Goal: Information Seeking & Learning: Find contact information

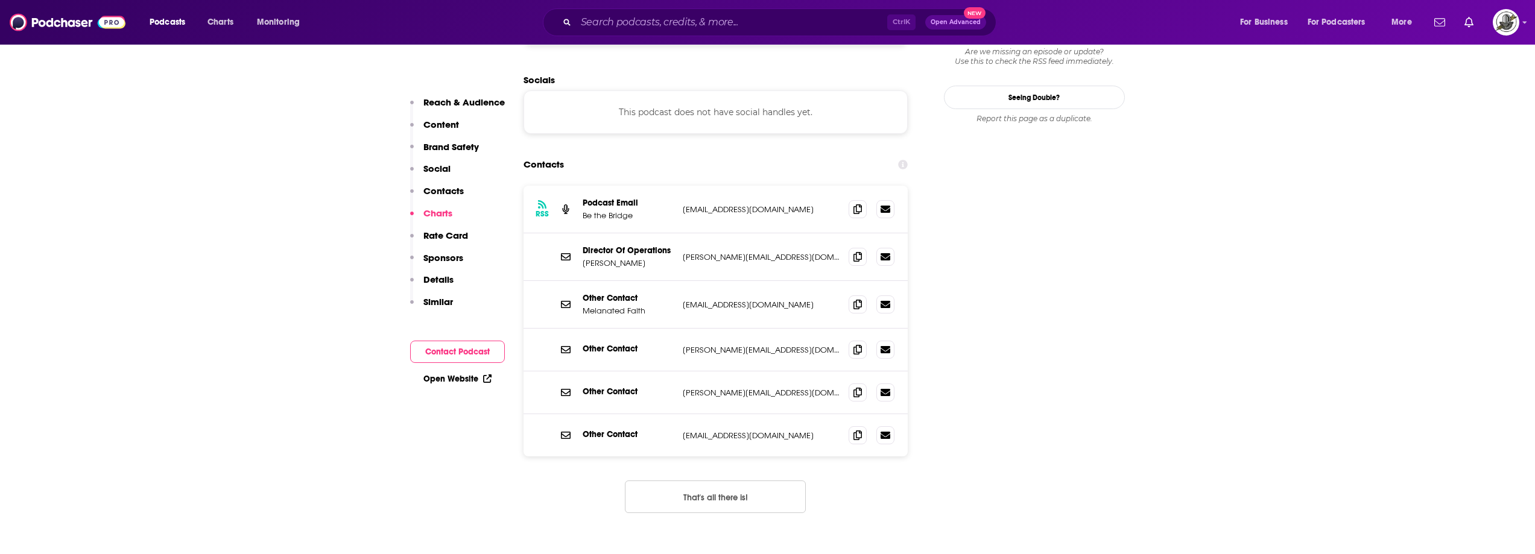
scroll to position [1146, 0]
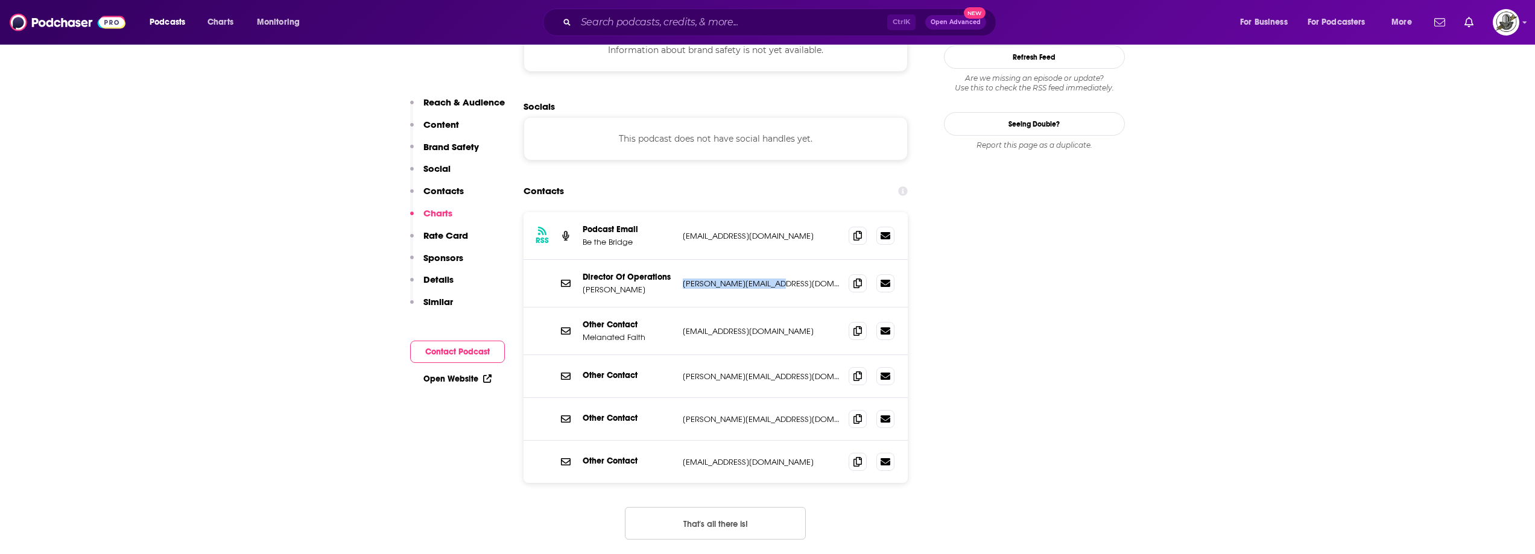
drag, startPoint x: 711, startPoint y: 193, endPoint x: 807, endPoint y: 196, distance: 96.0
click at [807, 260] on div "Director Of Operations [PERSON_NAME] [PERSON_NAME][EMAIL_ADDRESS][DOMAIN_NAME] …" at bounding box center [716, 284] width 385 height 48
click at [740, 260] on div "Director Of Operations [PERSON_NAME] [PERSON_NAME][EMAIL_ADDRESS][DOMAIN_NAME] …" at bounding box center [716, 284] width 385 height 48
click at [738, 507] on button "That's all there is!" at bounding box center [715, 523] width 181 height 33
click at [616, 17] on input "Search podcasts, credits, & more..." at bounding box center [731, 22] width 311 height 19
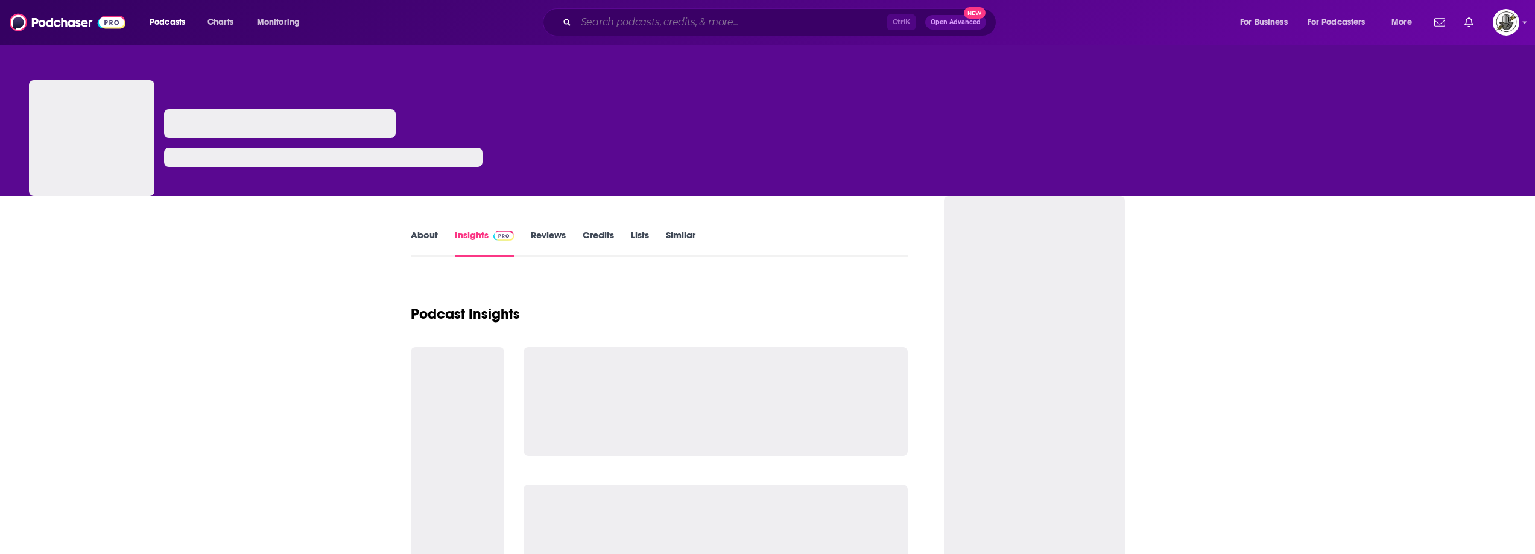
paste input "Honey Drip Network & Aristotle"
click at [661, 23] on input "Search podcasts, credits, & more..." at bounding box center [731, 22] width 311 height 19
type input "Honey Drip Network & Aristotle"
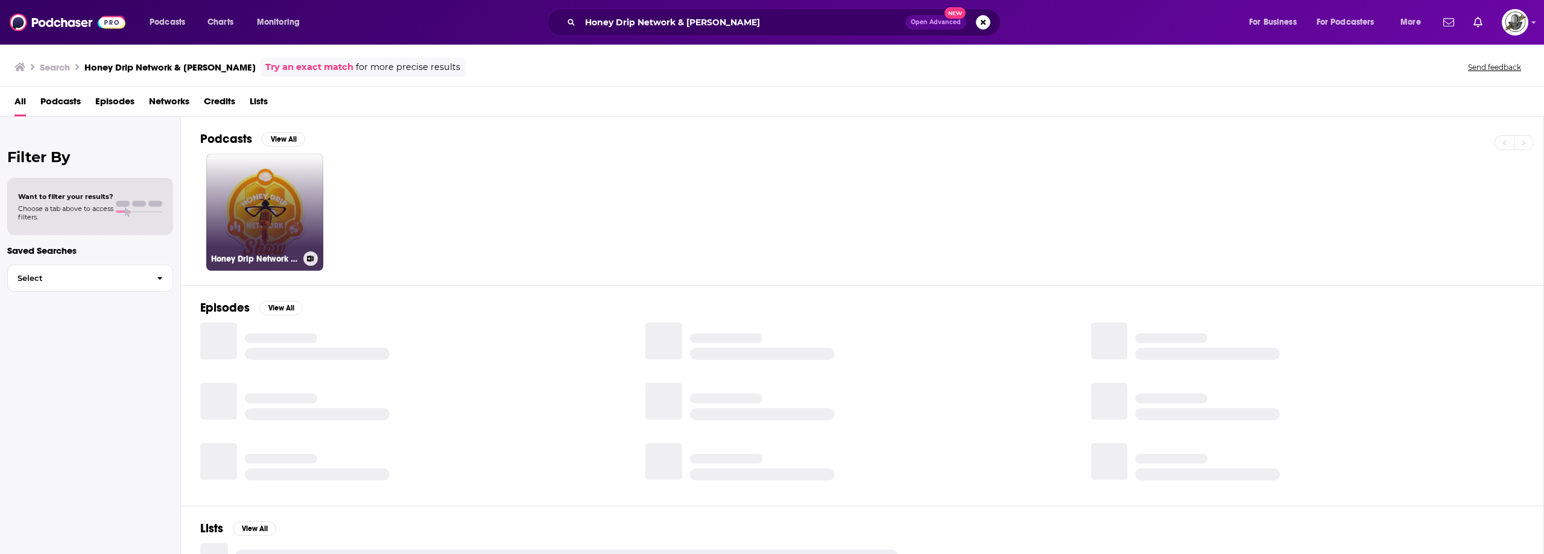
click at [287, 183] on link "Honey Drip Network Show" at bounding box center [264, 212] width 117 height 117
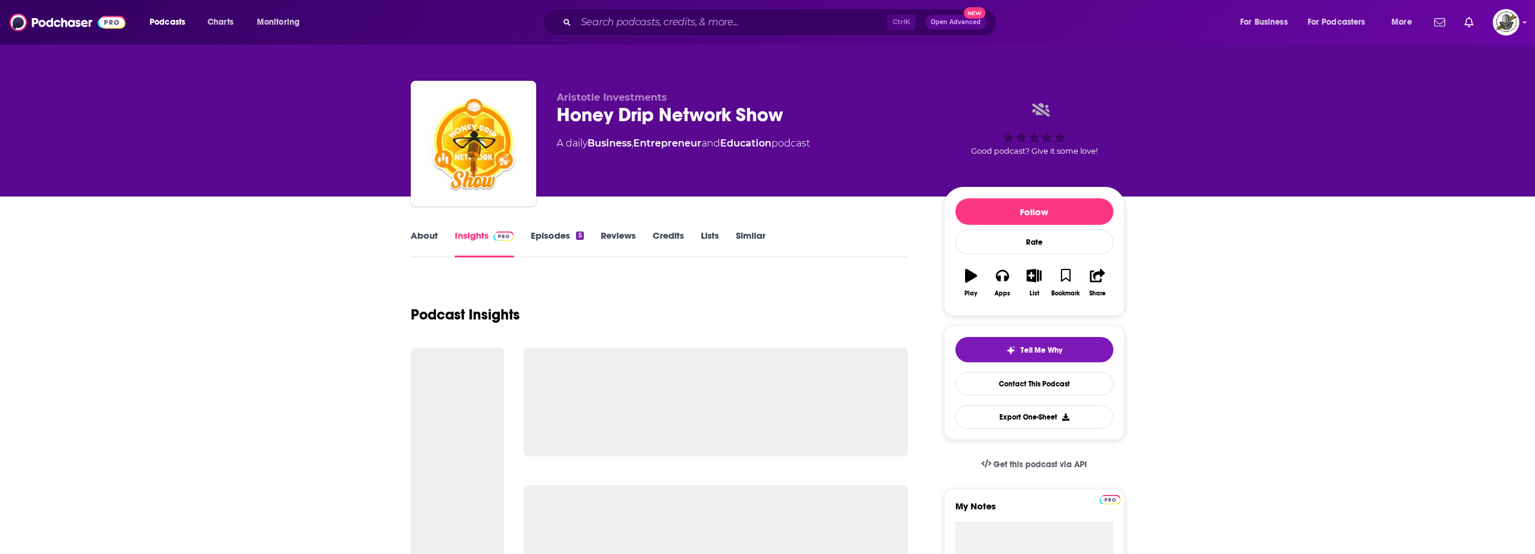
click at [763, 32] on div "Ctrl K Open Advanced New" at bounding box center [770, 22] width 454 height 28
click at [785, 24] on input "Search podcasts, credits, & more..." at bounding box center [731, 22] width 311 height 19
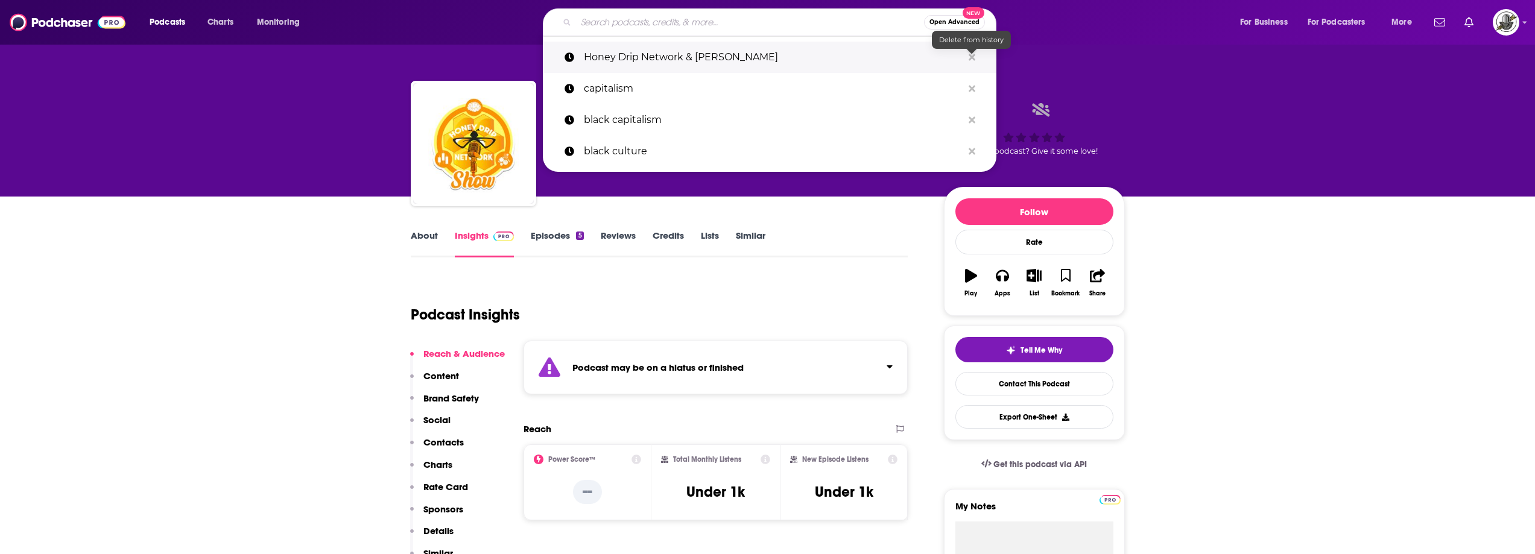
click at [975, 55] on icon "Search podcasts, credits, & more..." at bounding box center [972, 57] width 7 height 10
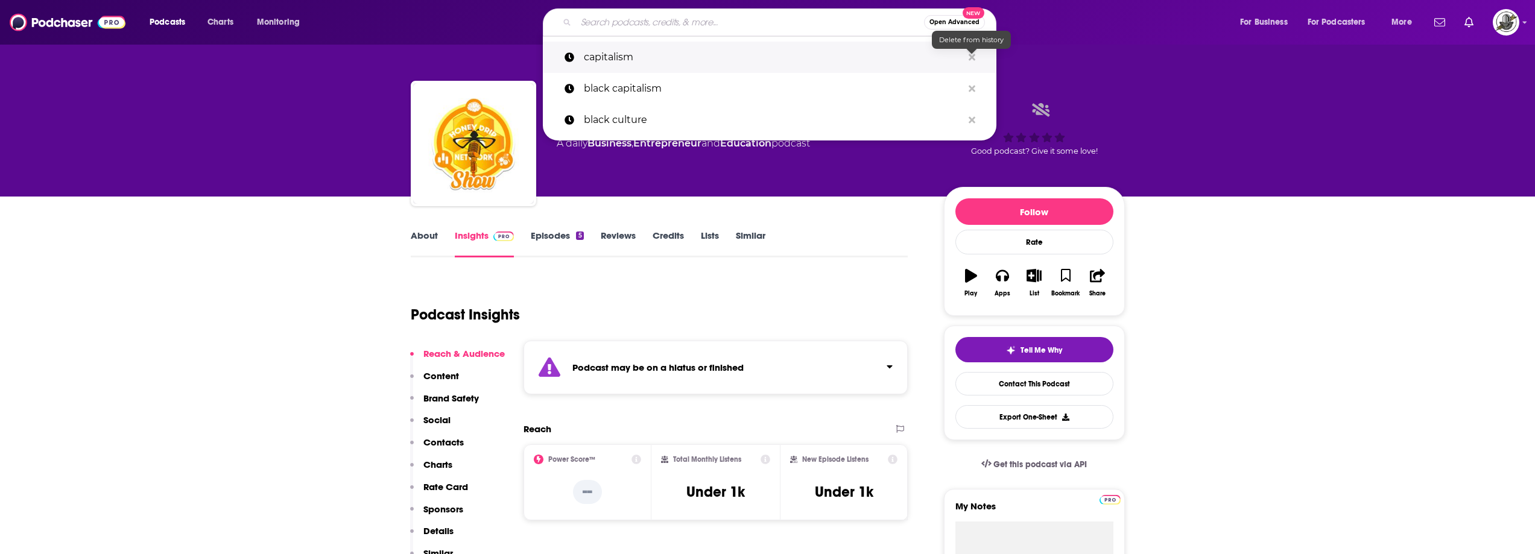
click at [972, 60] on icon "Search podcasts, credits, & more..." at bounding box center [972, 57] width 7 height 10
click at [974, 59] on icon "Search podcasts, credits, & more..." at bounding box center [972, 57] width 7 height 7
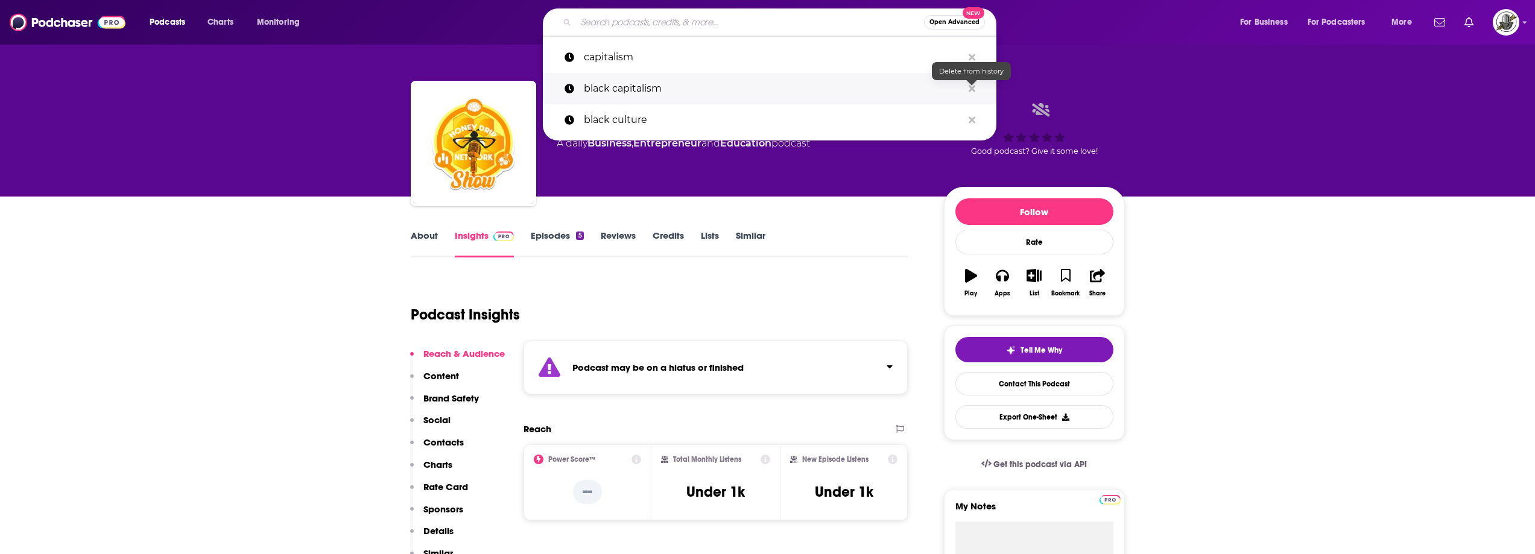
click at [970, 86] on icon "Search podcasts, credits, & more..." at bounding box center [972, 88] width 7 height 7
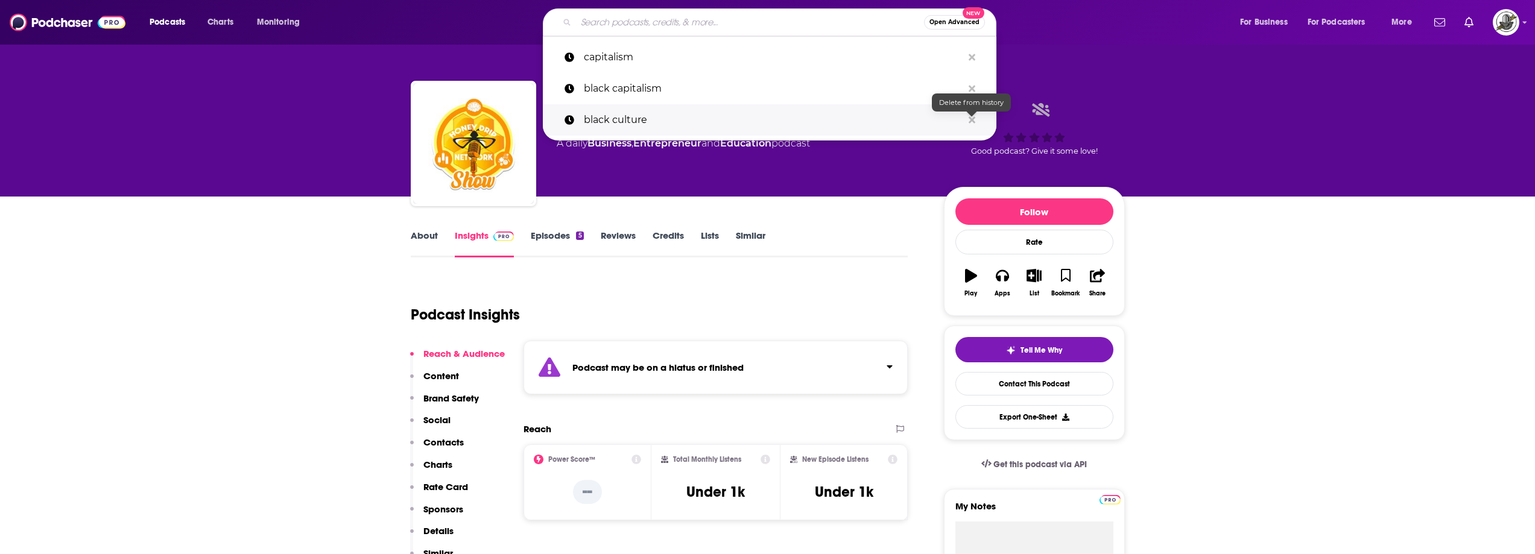
click at [973, 124] on icon "Search podcasts, credits, & more..." at bounding box center [972, 120] width 7 height 10
click at [835, 284] on div "Podcast Insights" at bounding box center [655, 308] width 488 height 62
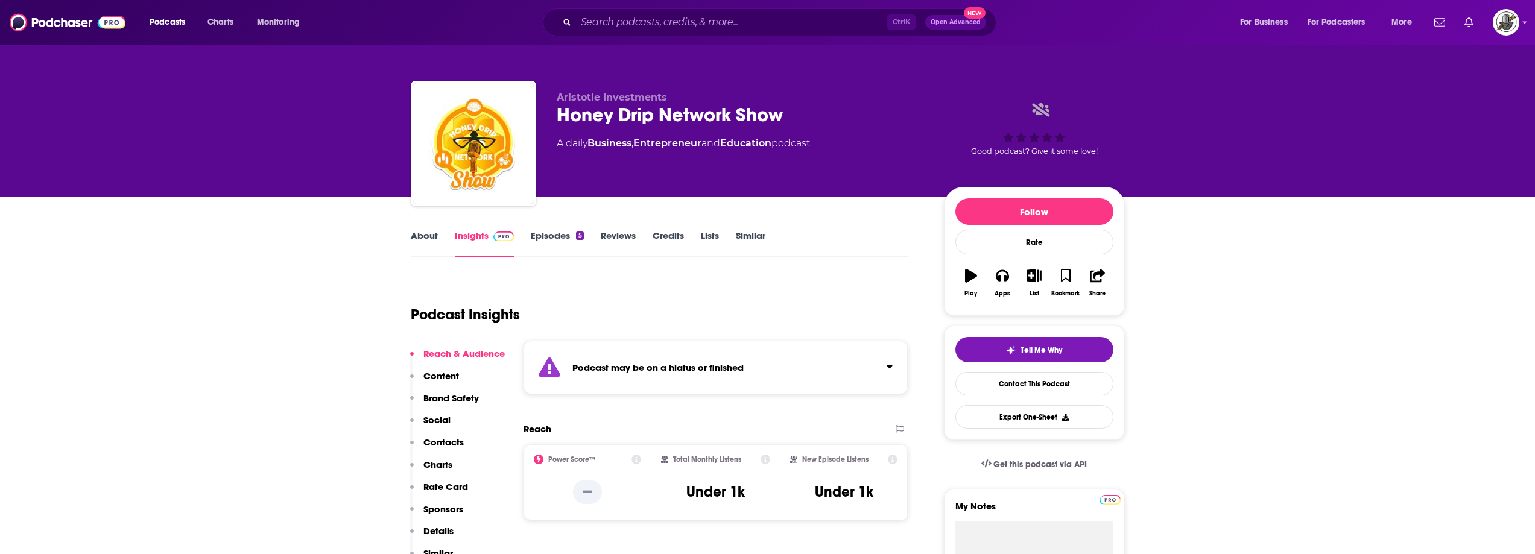
click at [773, 367] on div "Podcast may be on a hiatus or finished" at bounding box center [716, 368] width 385 height 54
click at [782, 360] on div "Podcast may be on a hiatus or finished This podcast hasn't released an episode …" at bounding box center [700, 374] width 256 height 37
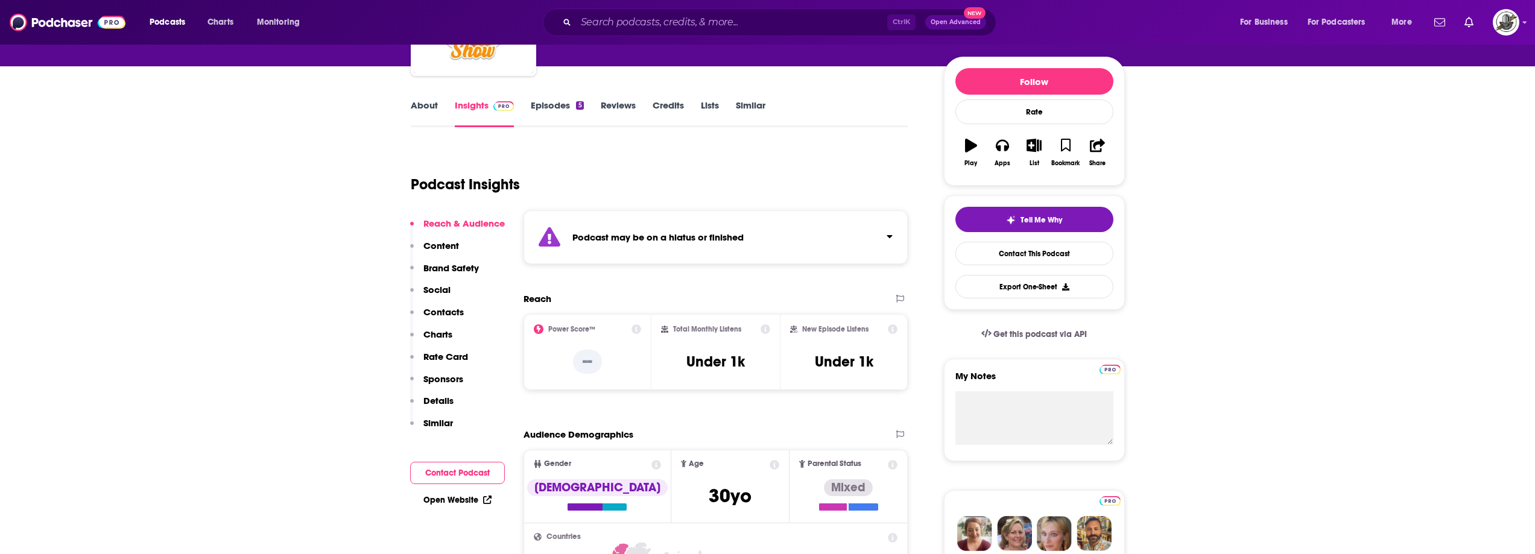
scroll to position [60, 0]
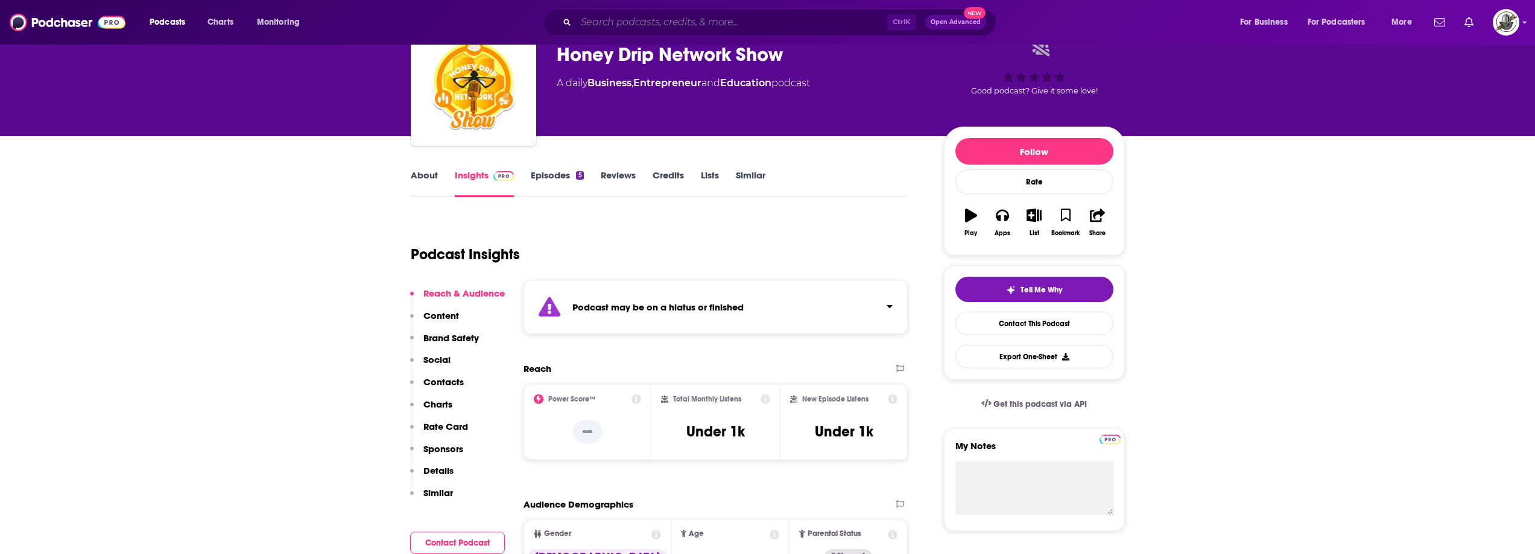
click at [810, 20] on input "Search podcasts, credits, & more..." at bounding box center [731, 22] width 311 height 19
